Goal: Task Accomplishment & Management: Use online tool/utility

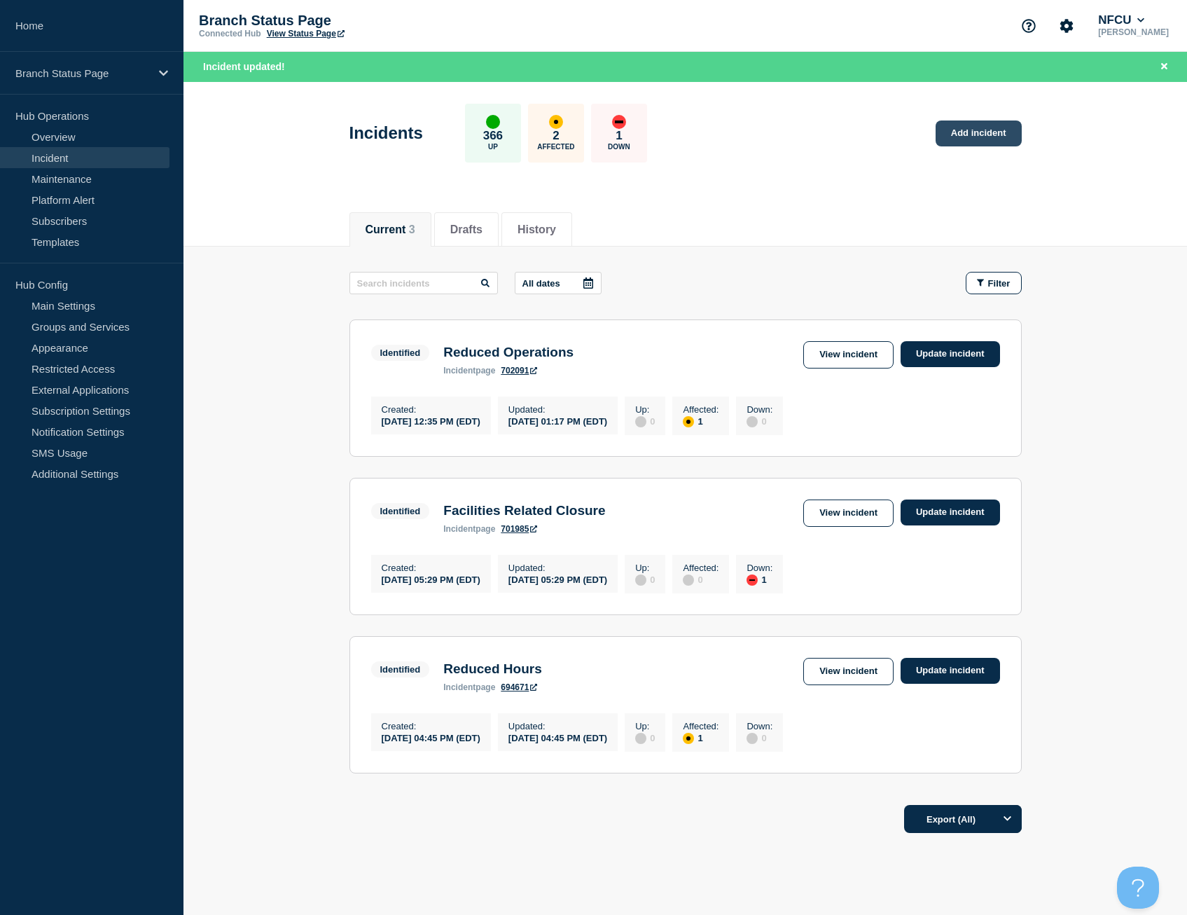
click at [968, 130] on link "Add incident" at bounding box center [979, 133] width 86 height 26
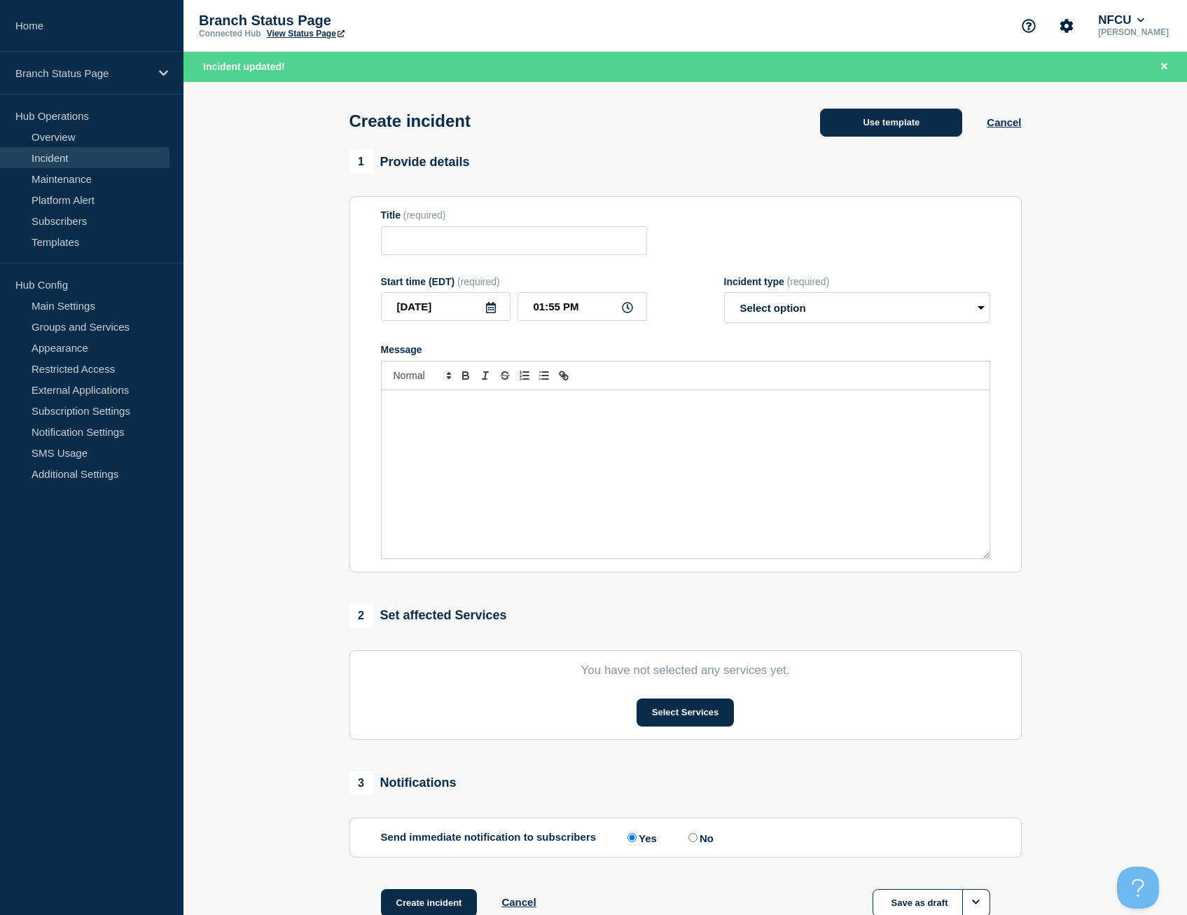
click at [855, 119] on button "Use template" at bounding box center [891, 123] width 142 height 28
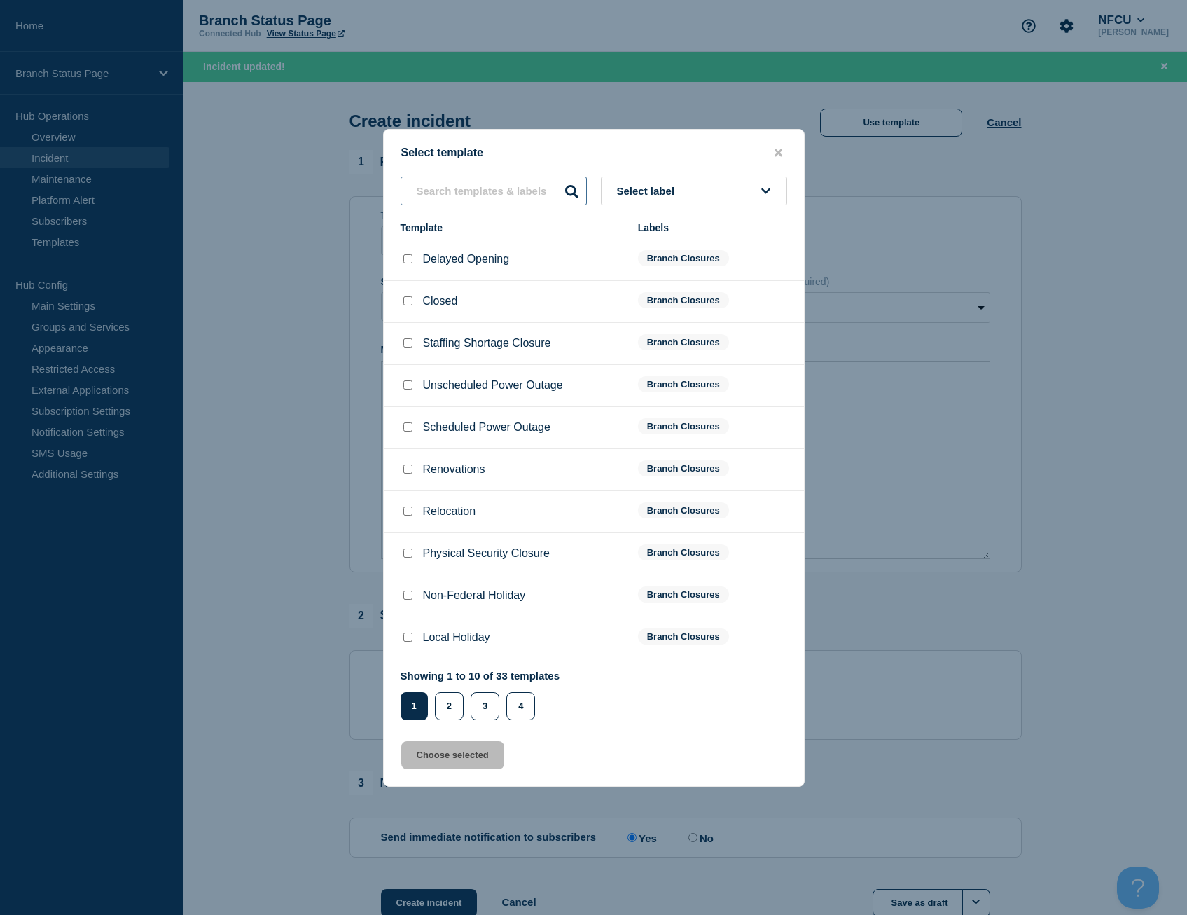
click at [463, 196] on input "text" at bounding box center [494, 190] width 186 height 29
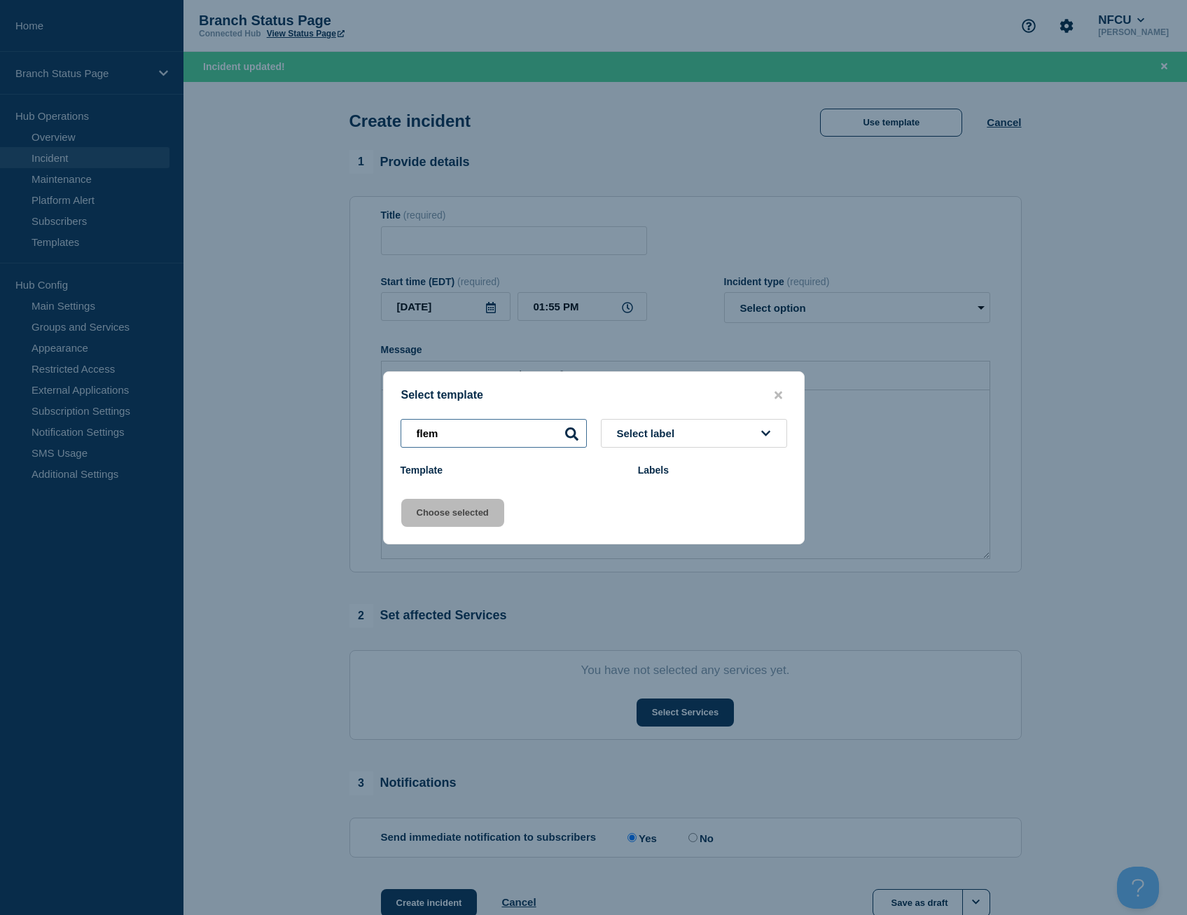
drag, startPoint x: 434, startPoint y: 417, endPoint x: 300, endPoint y: 401, distance: 135.4
click at [300, 401] on div "Select template flem Select label Template Labels Choose selected" at bounding box center [593, 457] width 1187 height 915
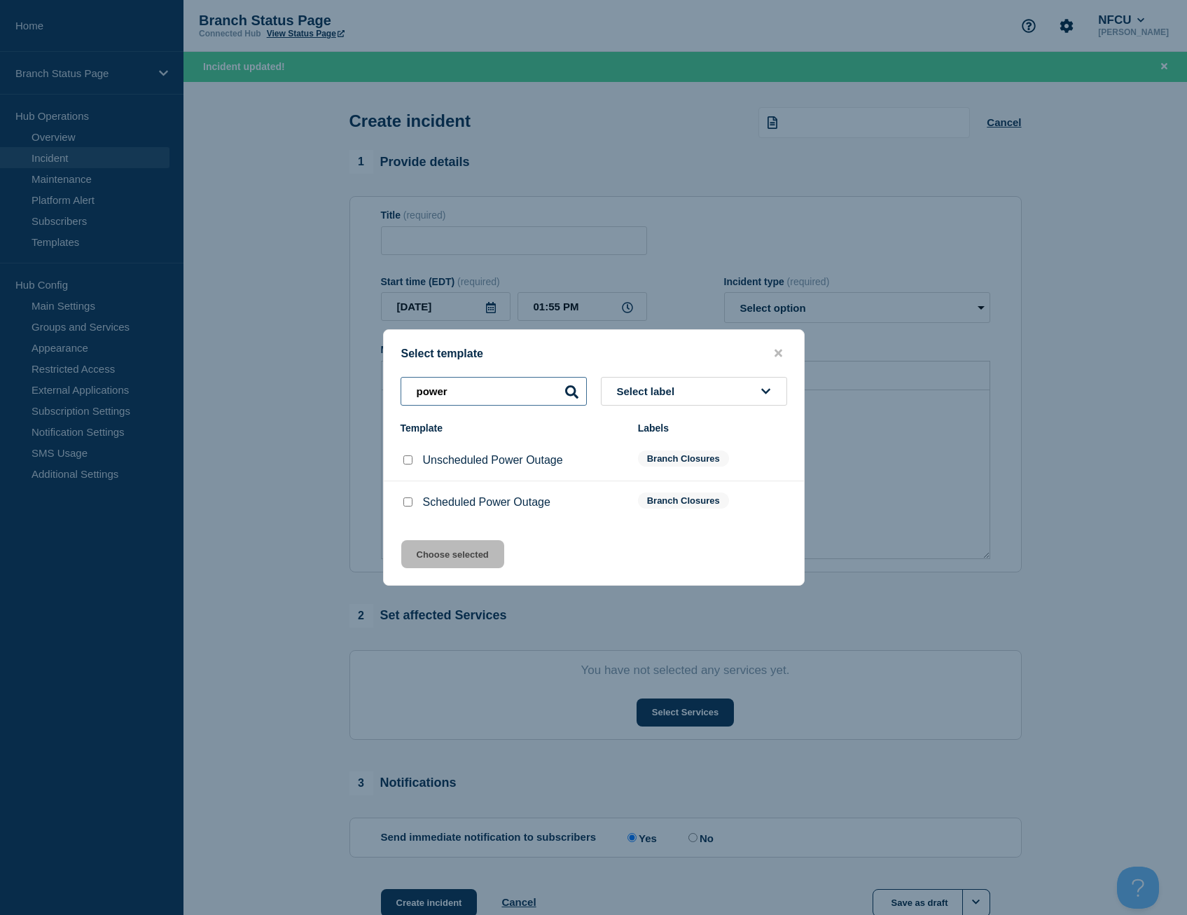
type input "power"
click at [408, 463] on input "Unscheduled Power Outage checkbox" at bounding box center [407, 459] width 9 height 9
checkbox input "true"
click at [446, 553] on button "Choose selected" at bounding box center [452, 554] width 103 height 28
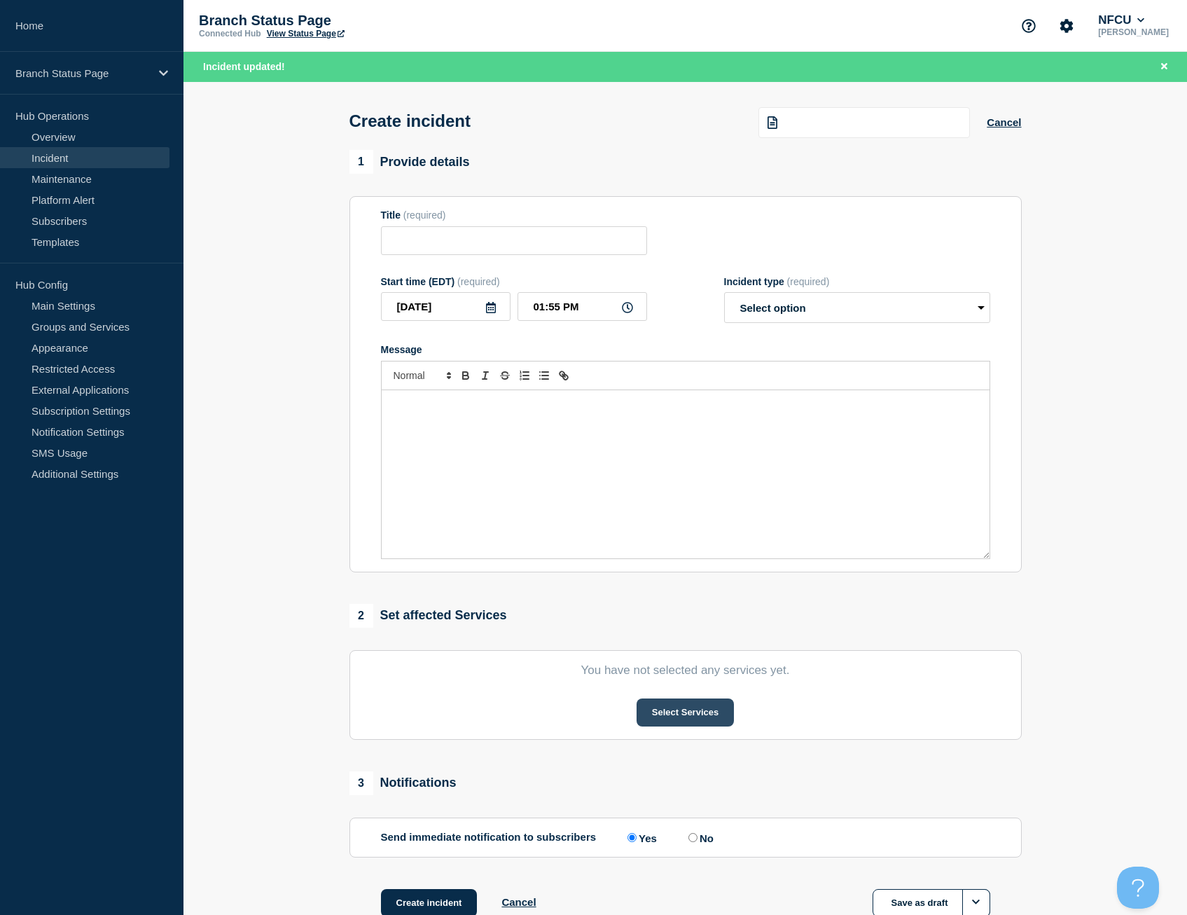
type input "Unscheduled Power Outage"
select select "identified"
click at [679, 712] on button "Select Services" at bounding box center [685, 712] width 97 height 28
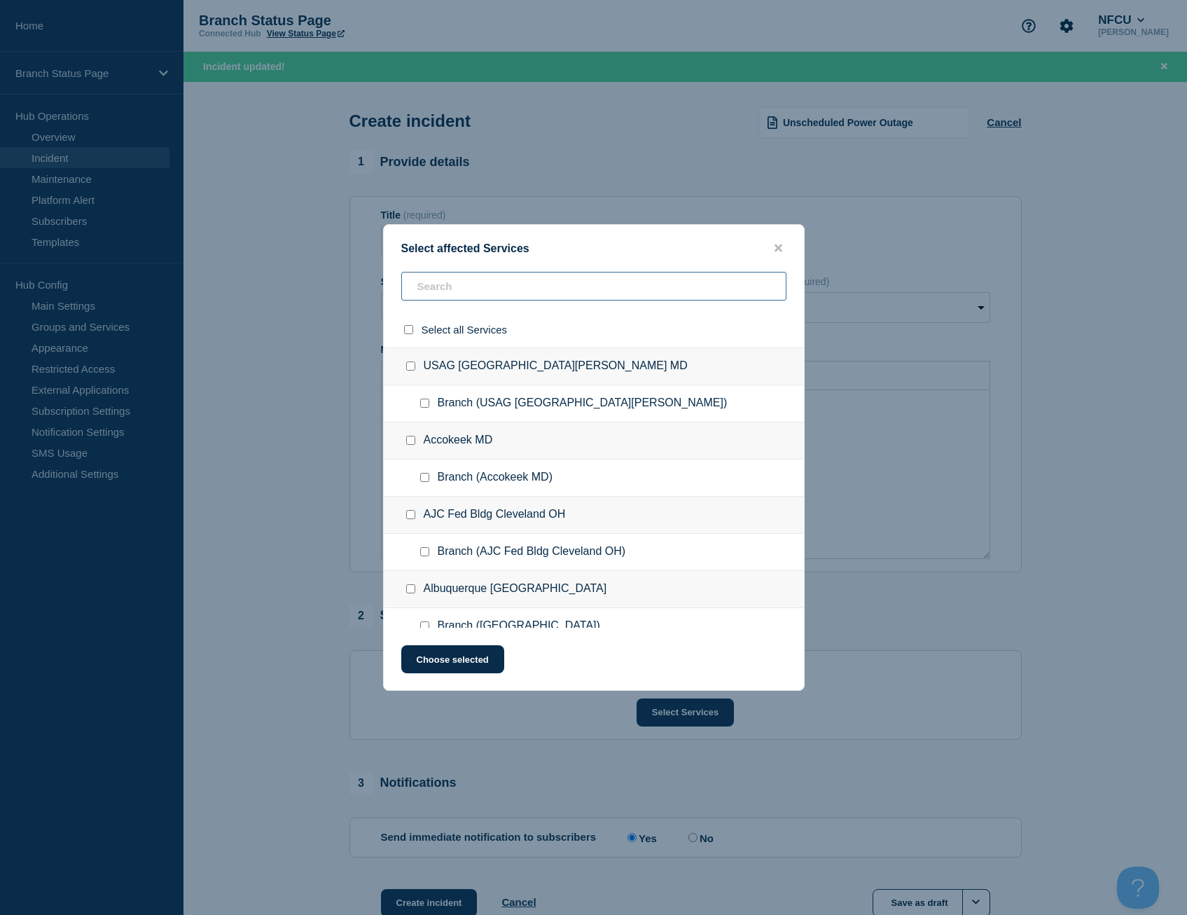
click at [487, 286] on input "text" at bounding box center [593, 286] width 385 height 29
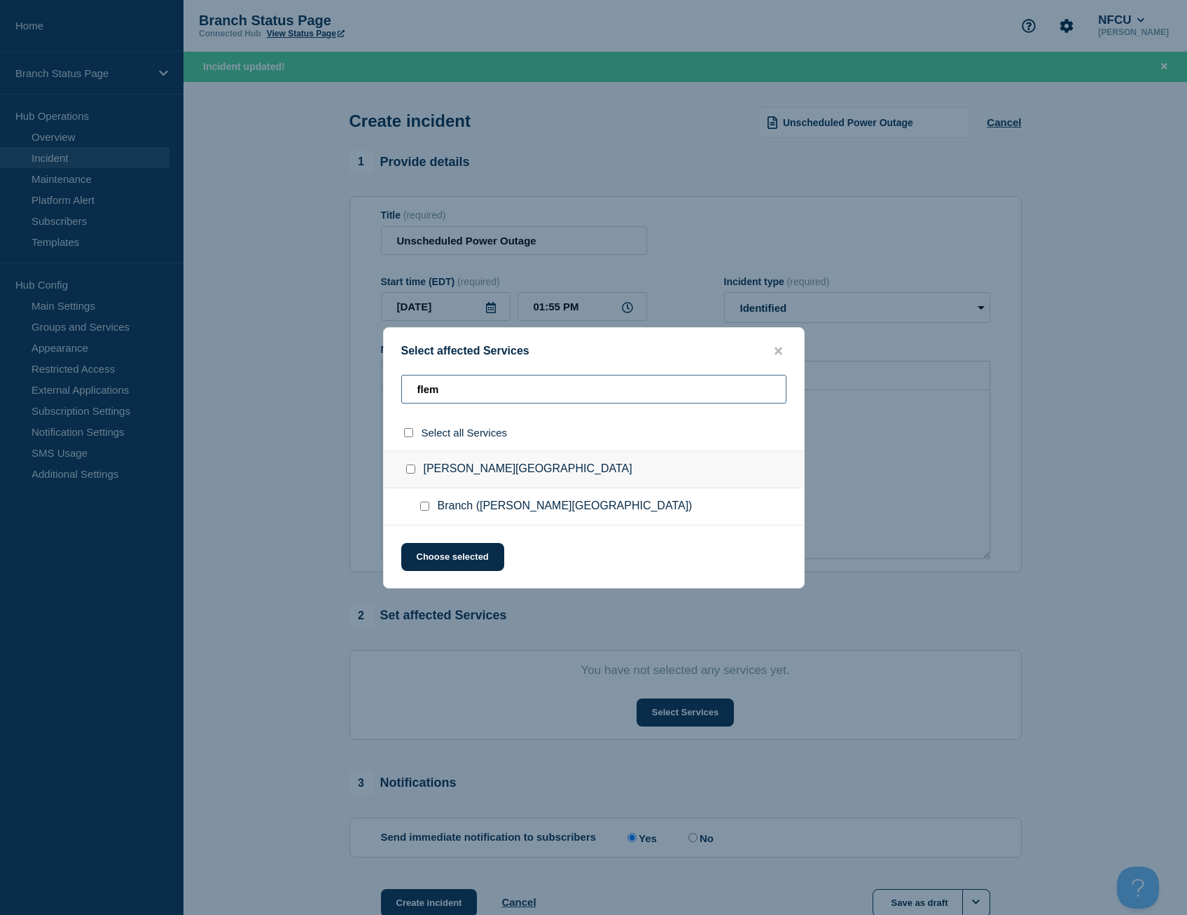
type input "flem"
click at [424, 504] on input "Branch (Fleming Island FL) checkbox" at bounding box center [424, 505] width 9 height 9
checkbox input "true"
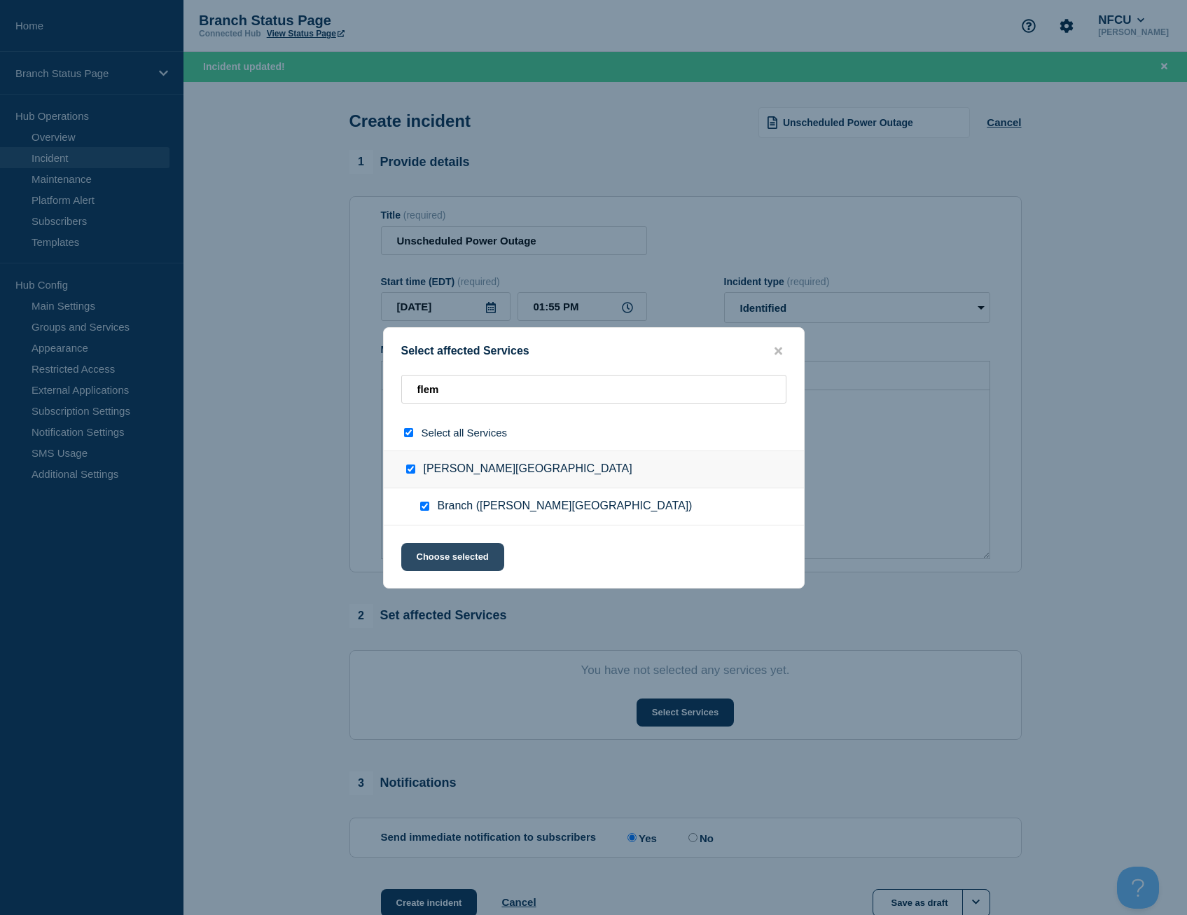
click at [424, 557] on button "Choose selected" at bounding box center [452, 557] width 103 height 28
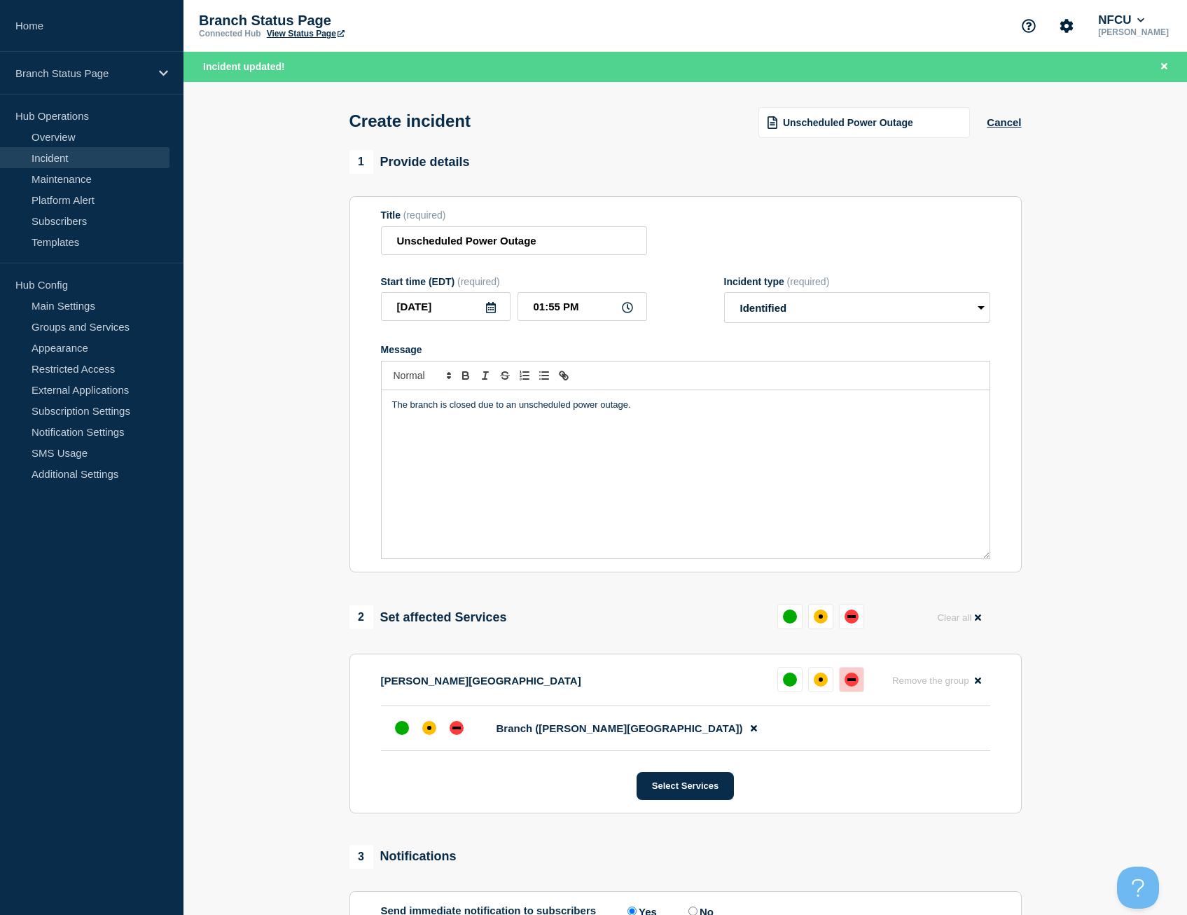
click at [862, 681] on button at bounding box center [851, 679] width 25 height 25
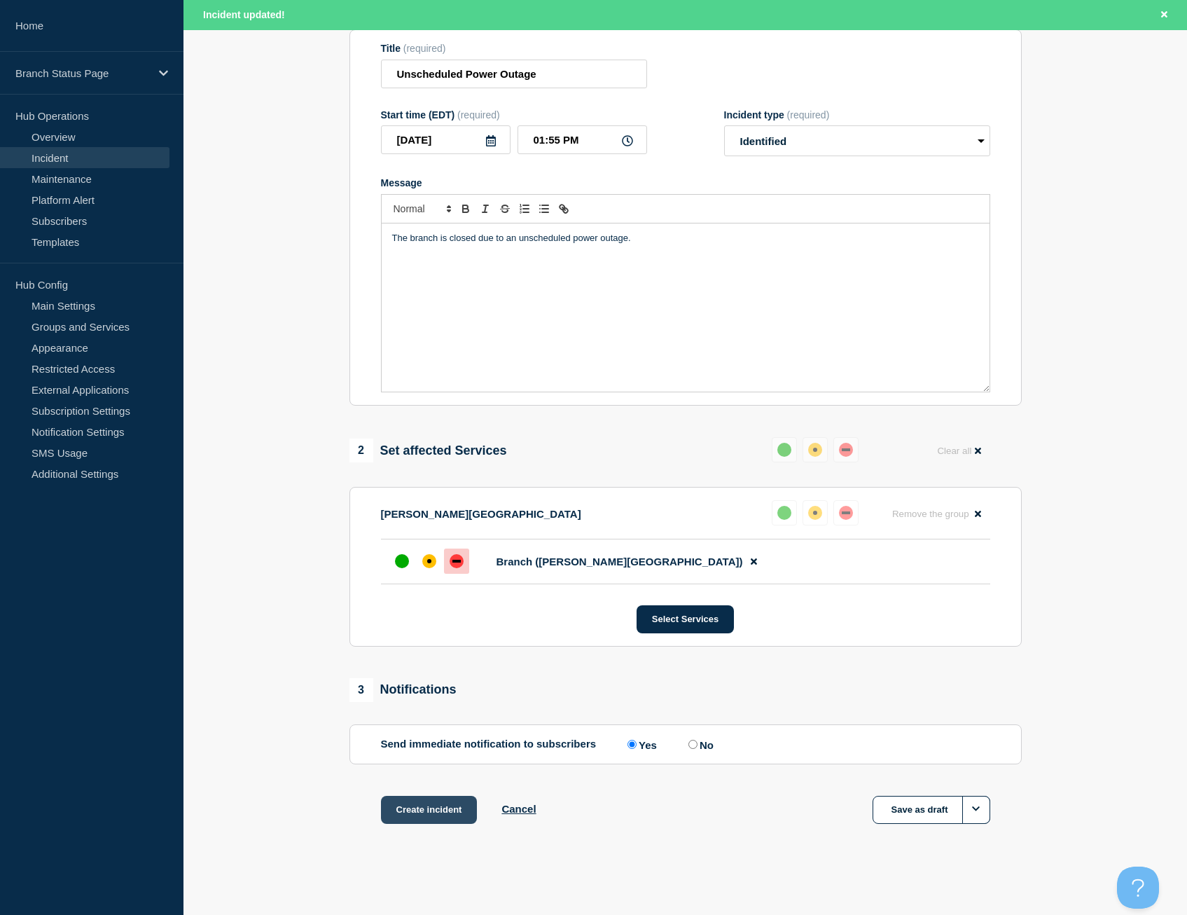
click at [444, 814] on button "Create incident" at bounding box center [429, 810] width 97 height 28
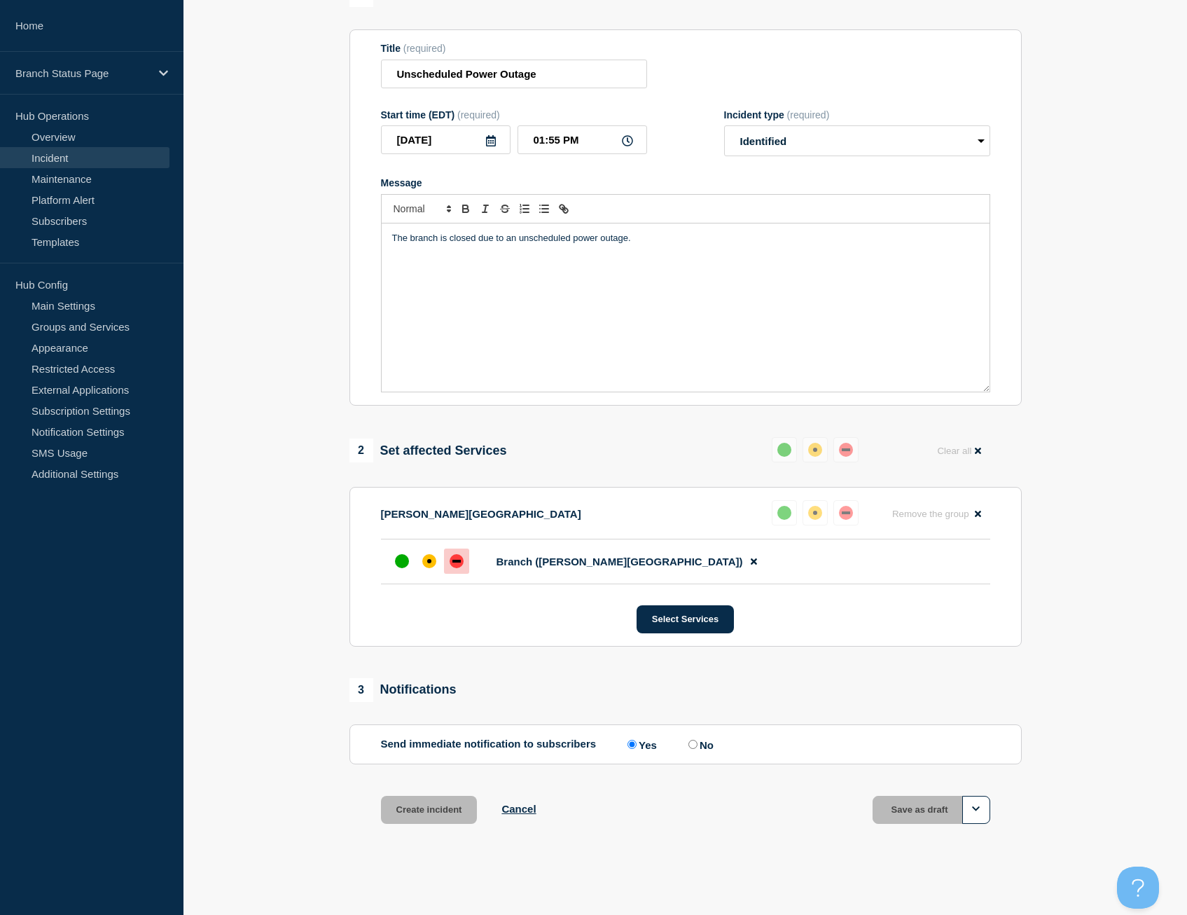
scroll to position [140, 0]
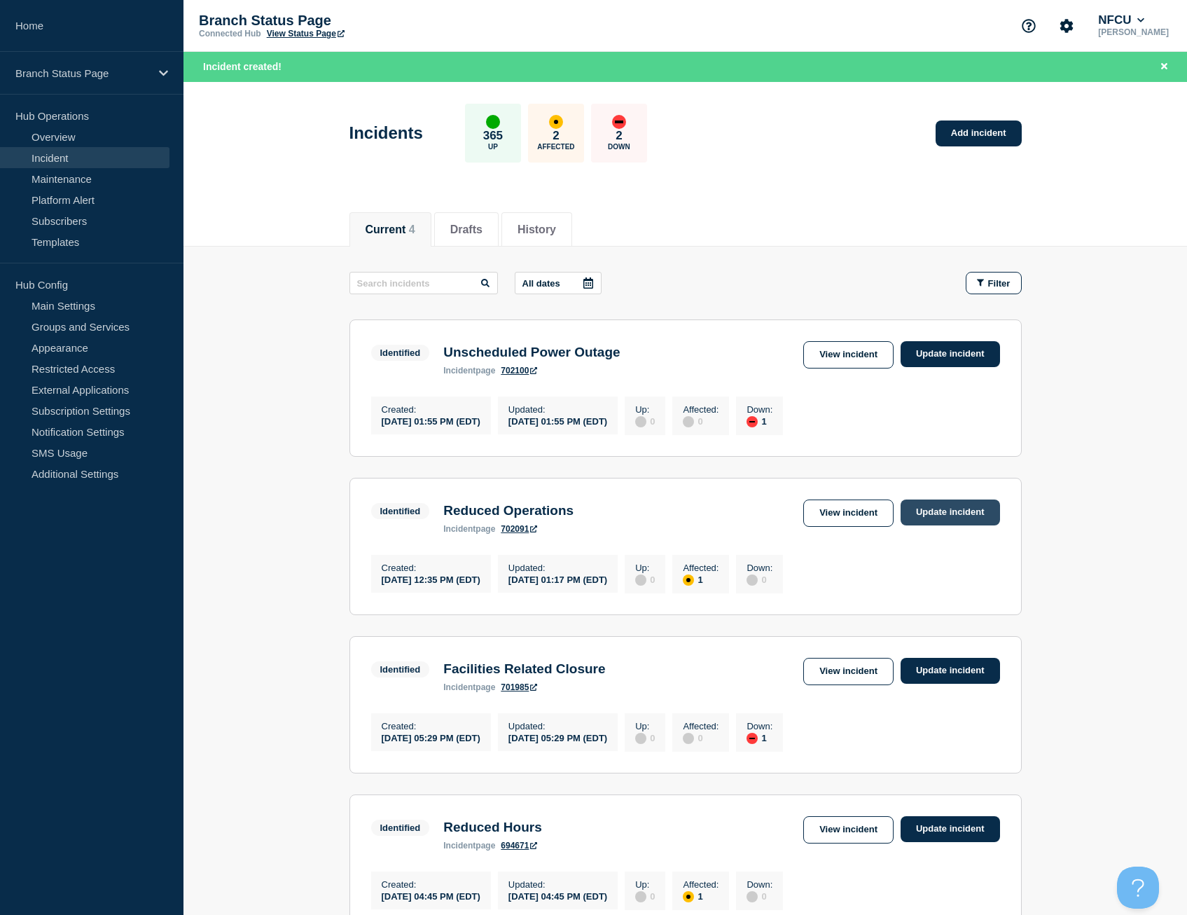
click at [942, 520] on link "Update incident" at bounding box center [950, 512] width 99 height 26
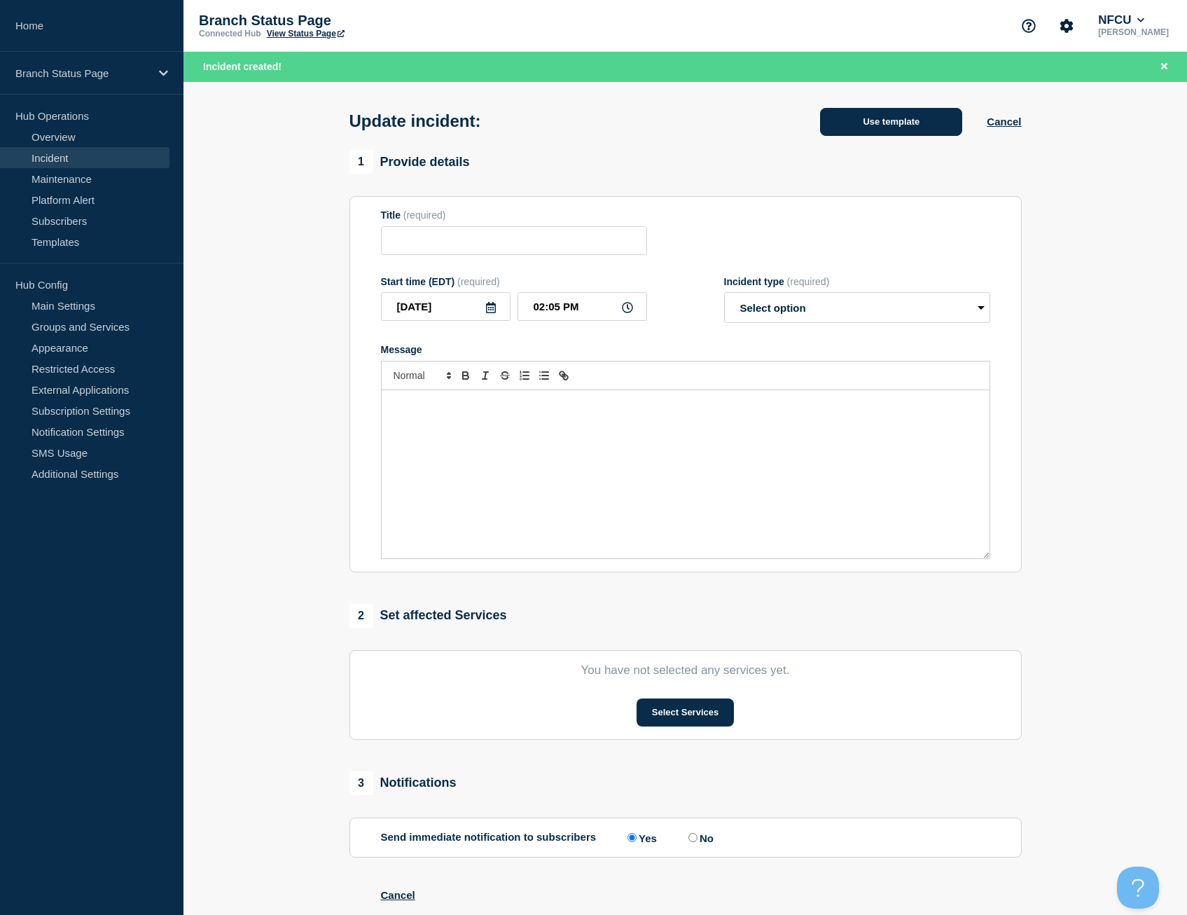
type input "Reduced Operations"
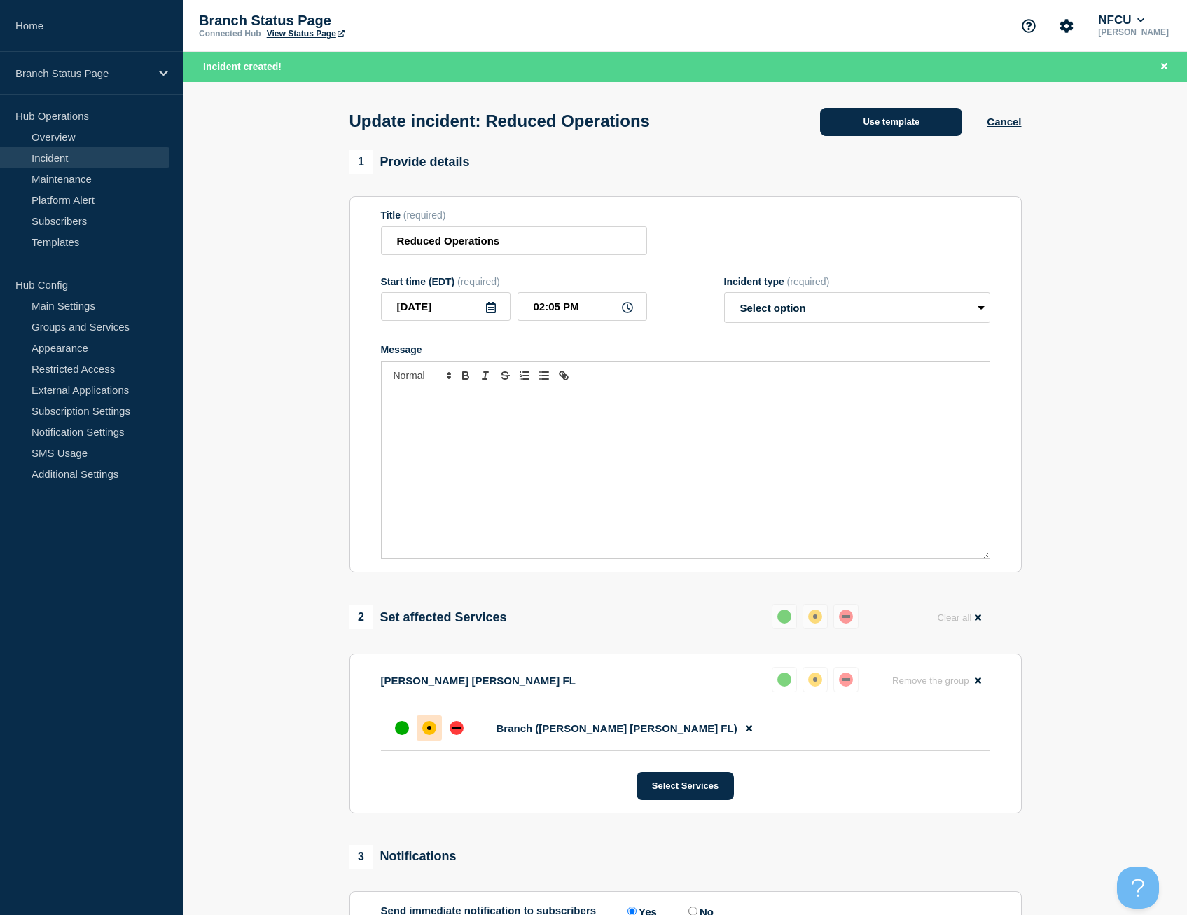
click at [888, 128] on button "Use template" at bounding box center [891, 122] width 142 height 28
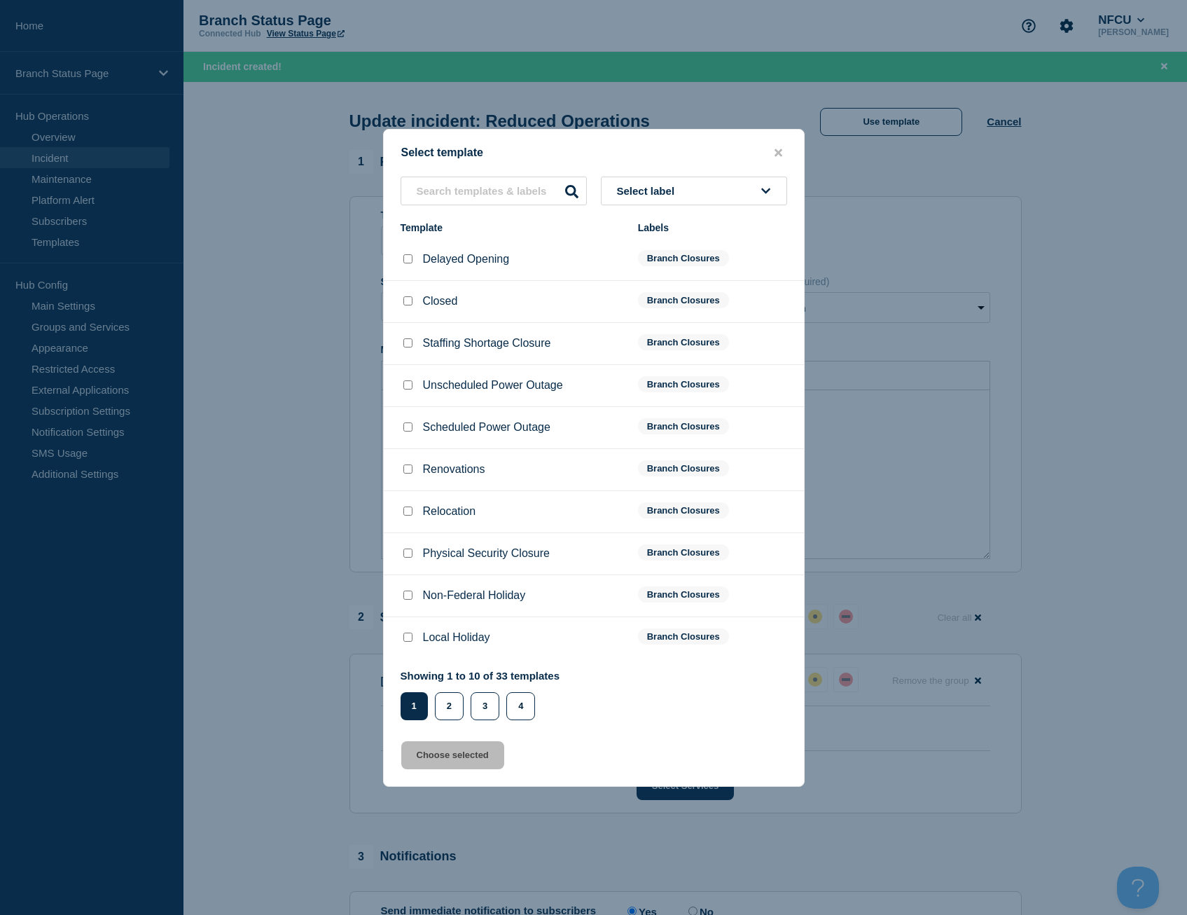
click at [663, 194] on span "Select label" at bounding box center [649, 191] width 64 height 12
click at [686, 305] on button "Branch Resolved (During Normal Business Hours)" at bounding box center [694, 302] width 186 height 41
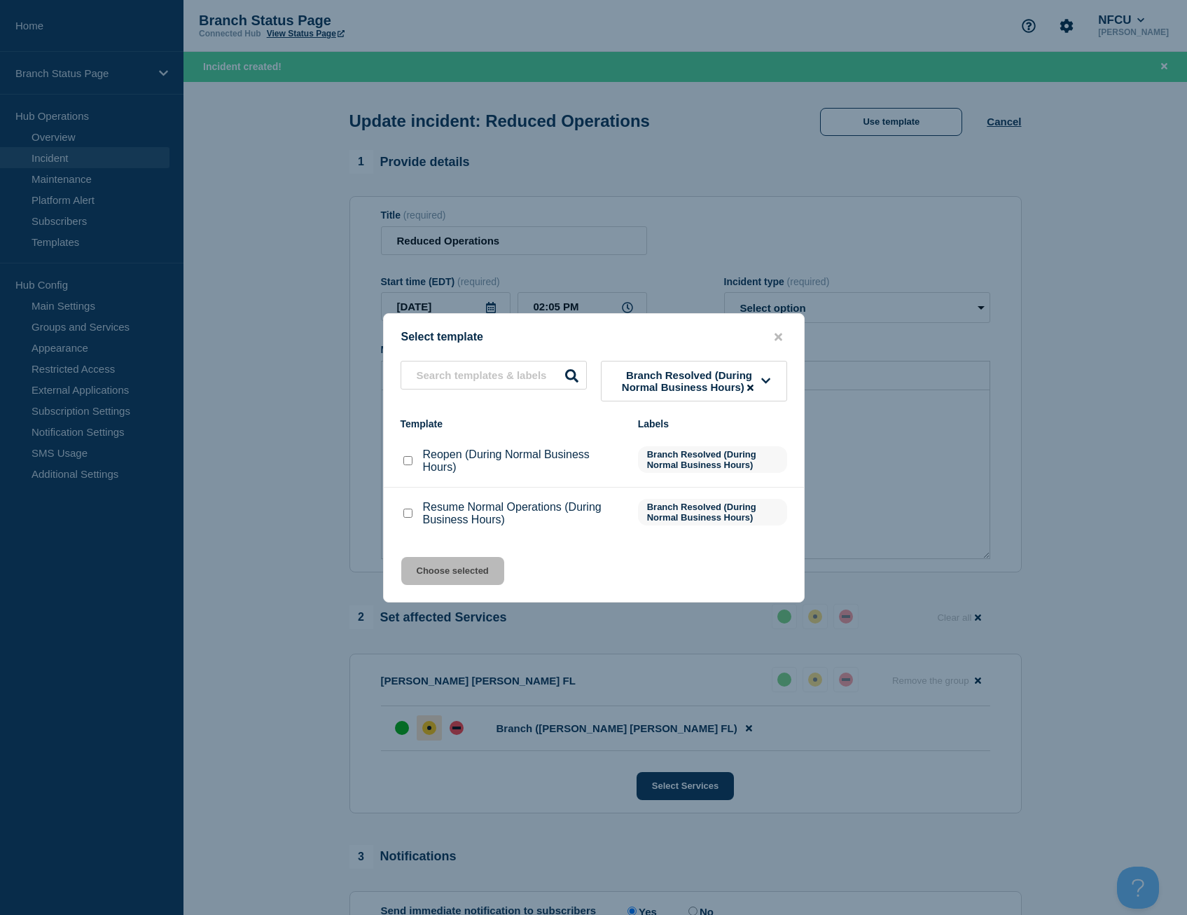
click at [408, 462] on input "Reopen (During Normal Business Hours) checkbox" at bounding box center [407, 460] width 9 height 9
click at [410, 464] on input "Reopen (During Normal Business Hours) checkbox" at bounding box center [407, 460] width 9 height 9
checkbox input "false"
click at [404, 515] on input "Resume Normal Operations (During Business Hours) checkbox" at bounding box center [407, 512] width 9 height 9
checkbox input "true"
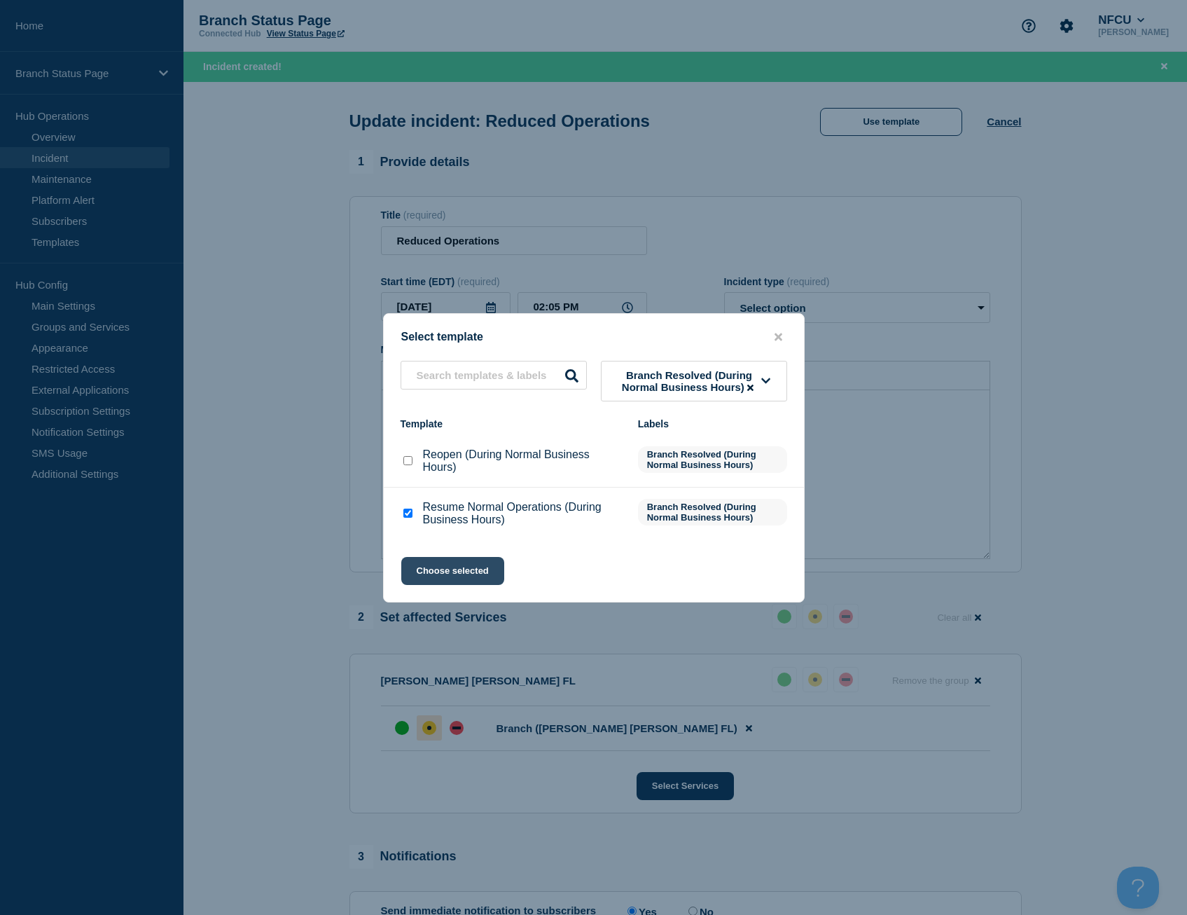
click at [450, 574] on button "Choose selected" at bounding box center [452, 571] width 103 height 28
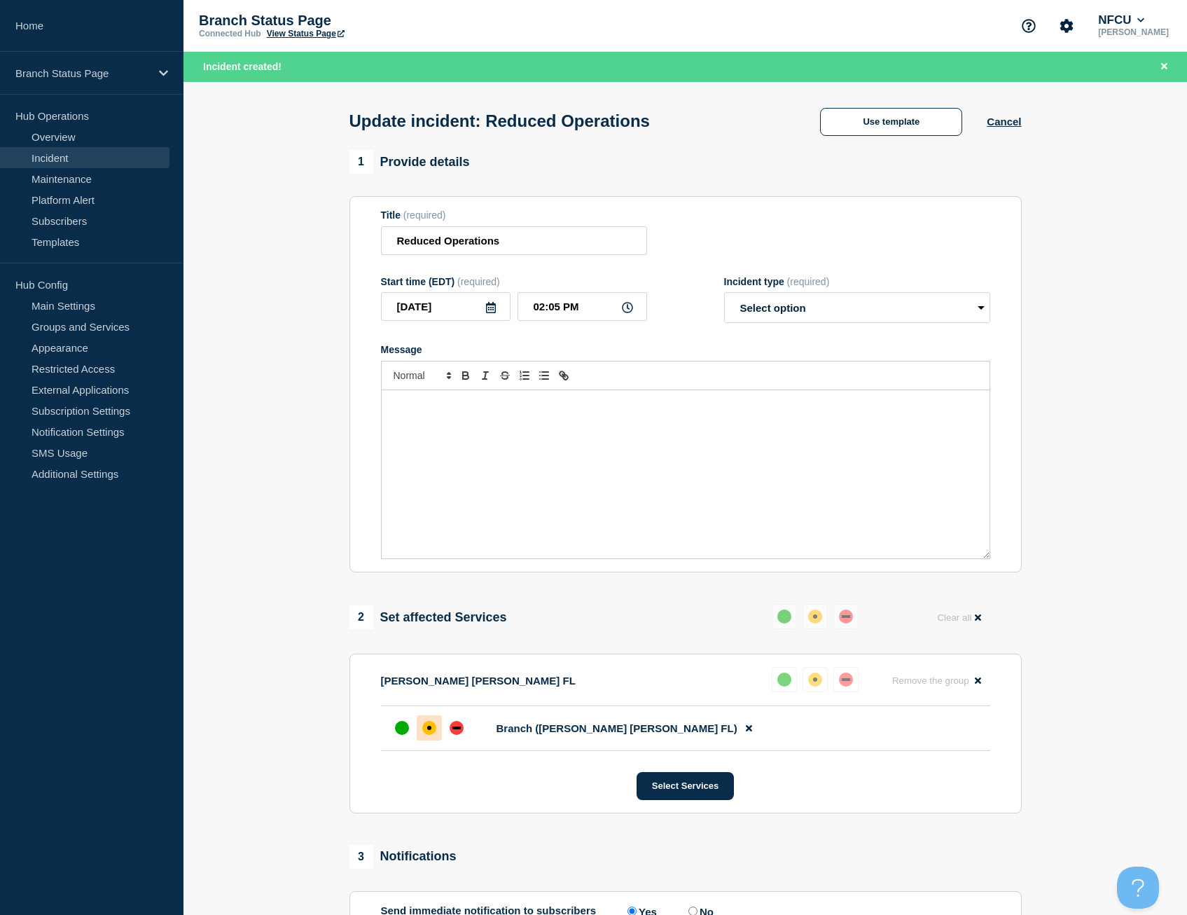
select select "resolved"
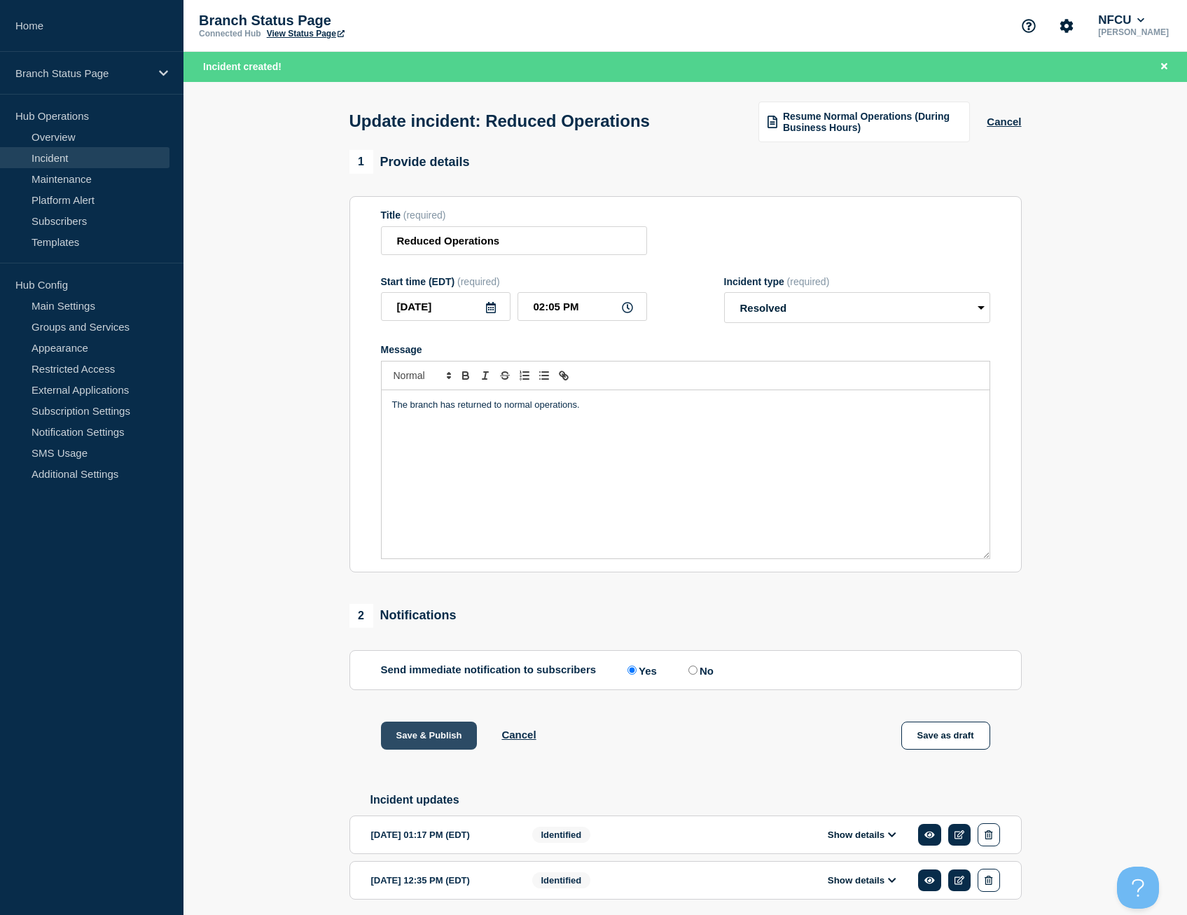
click at [440, 731] on button "Save & Publish" at bounding box center [429, 735] width 97 height 28
